Goal: Find specific page/section: Find specific page/section

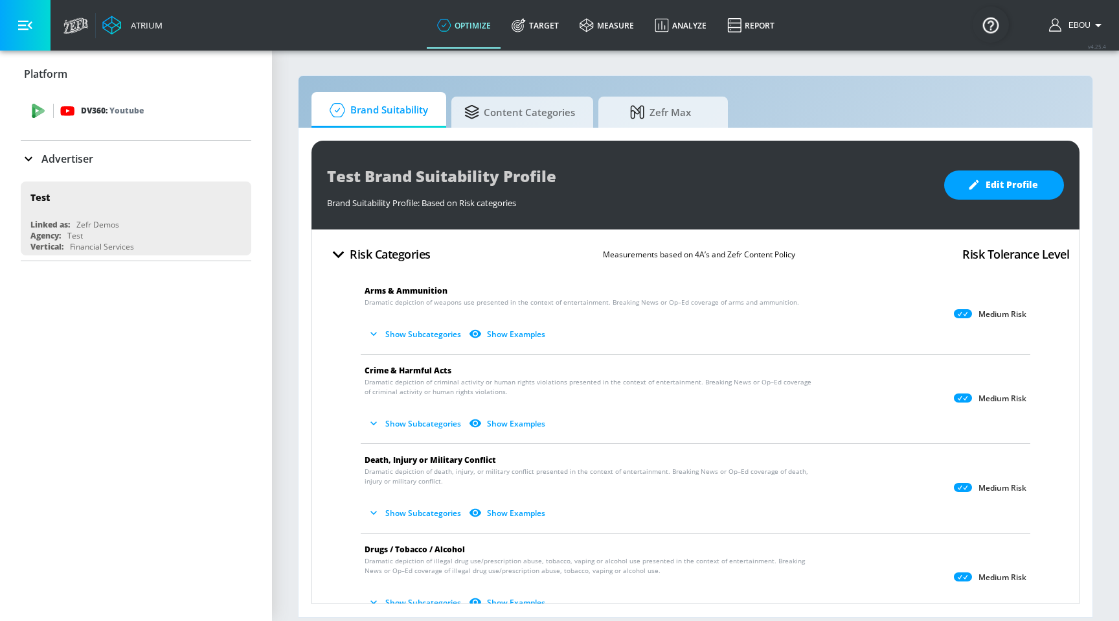
click at [109, 107] on p "DV360: Youtube" at bounding box center [112, 111] width 63 height 14
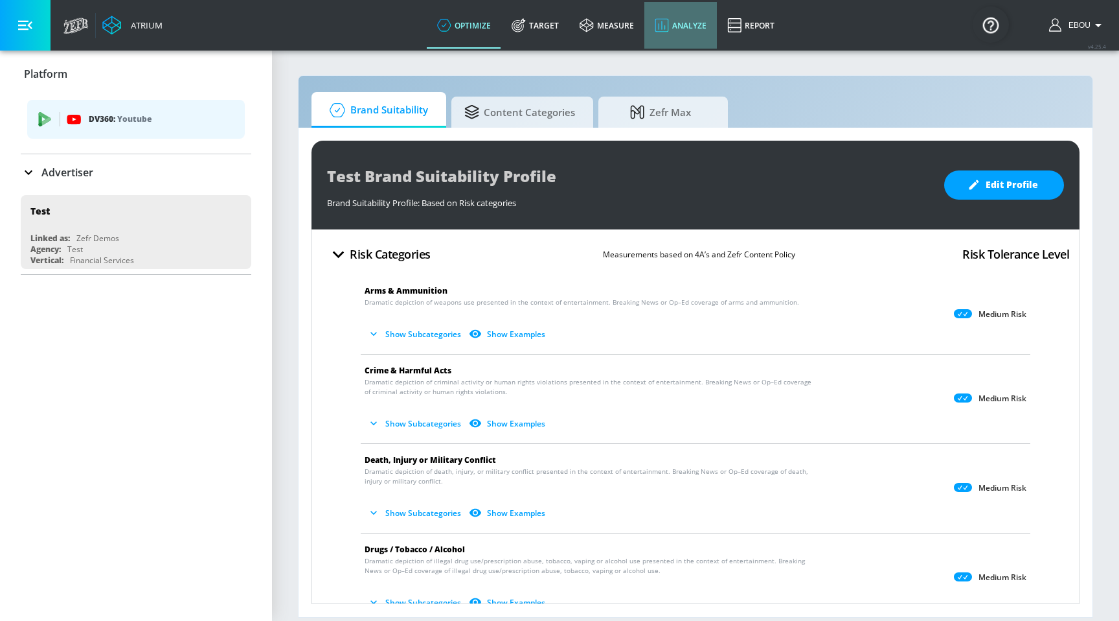
click at [697, 33] on link "Analyze" at bounding box center [680, 25] width 73 height 47
click at [761, 25] on link "Report" at bounding box center [751, 25] width 68 height 47
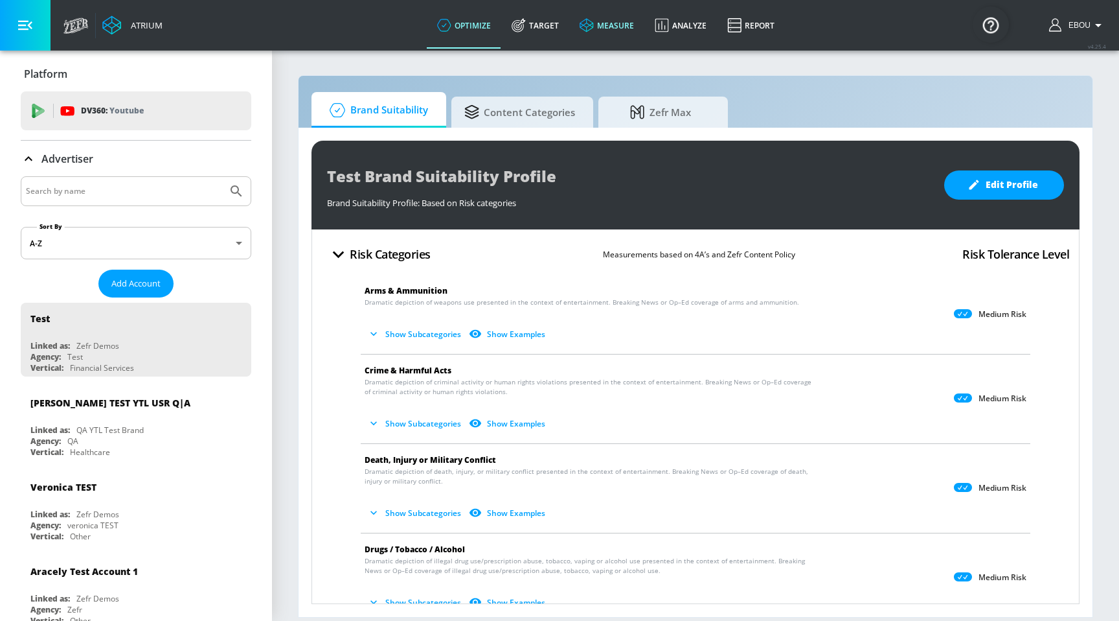
click at [611, 28] on link "measure" at bounding box center [606, 25] width 75 height 47
